Goal: Task Accomplishment & Management: Manage account settings

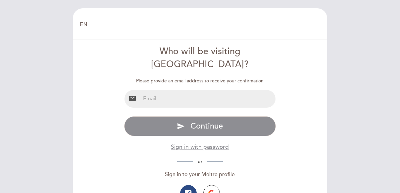
click at [150, 90] on input "email" at bounding box center [209, 99] width 136 height 18
type input "[EMAIL_ADDRESS][DOMAIN_NAME]"
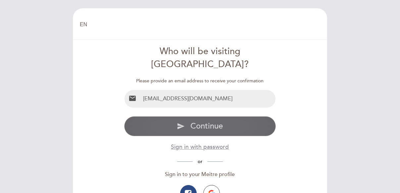
click at [208, 121] on span "Continue" at bounding box center [207, 126] width 32 height 10
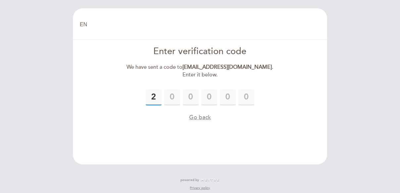
type input "2"
type input "5"
type input "8"
type input "0"
type input "4"
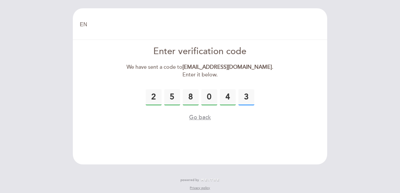
type input "3"
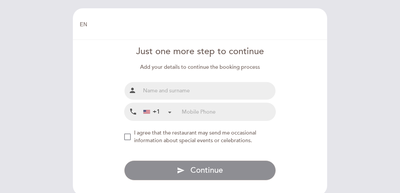
click at [153, 91] on input "text" at bounding box center [209, 91] width 136 height 18
type input "[PERSON_NAME]"
click at [198, 113] on input "tel" at bounding box center [229, 112] width 94 height 18
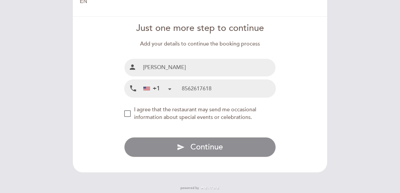
scroll to position [35, 0]
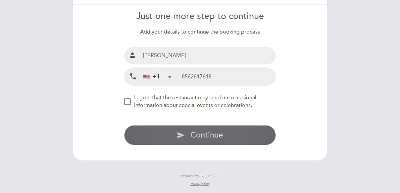
type input "8562617618"
click at [204, 134] on span "Continue" at bounding box center [207, 135] width 32 height 10
